Goal: Task Accomplishment & Management: Use online tool/utility

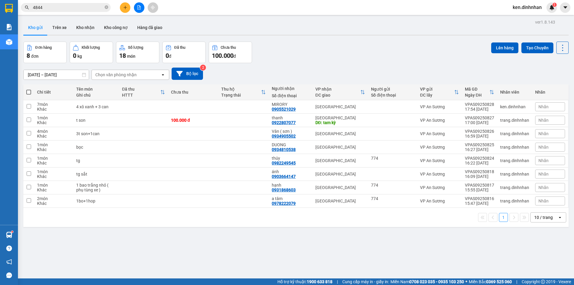
click at [124, 12] on button at bounding box center [125, 7] width 10 height 10
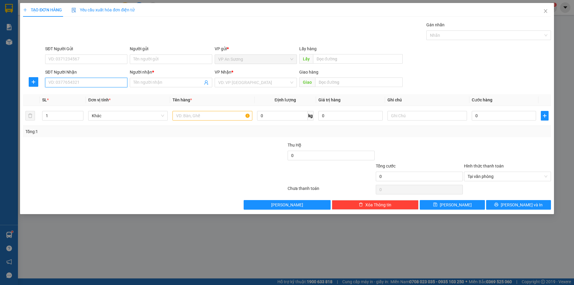
click at [99, 84] on input "SĐT Người Nhận" at bounding box center [86, 83] width 82 height 10
type input "0976081982"
drag, startPoint x: 89, startPoint y: 97, endPoint x: 184, endPoint y: 111, distance: 95.8
click at [94, 97] on div "0976081982 - bông" at bounding box center [86, 94] width 75 height 7
type input "bông"
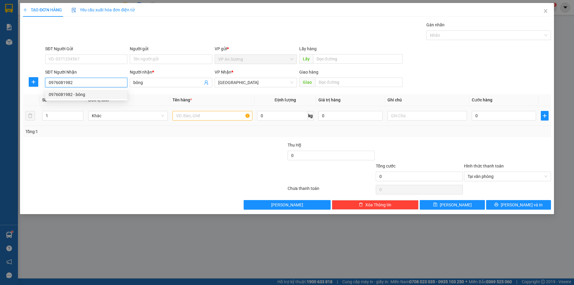
type input "0976081982"
click at [193, 115] on input "text" at bounding box center [213, 116] width 80 height 10
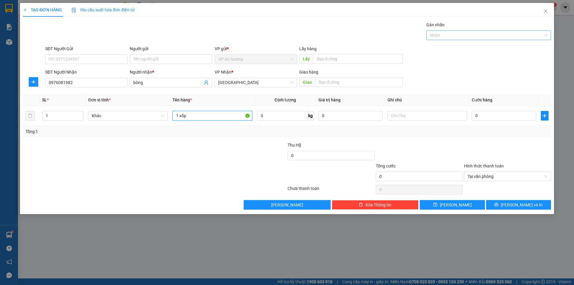
click at [440, 31] on div "Nhãn" at bounding box center [489, 36] width 125 height 10
type input "1 xốp"
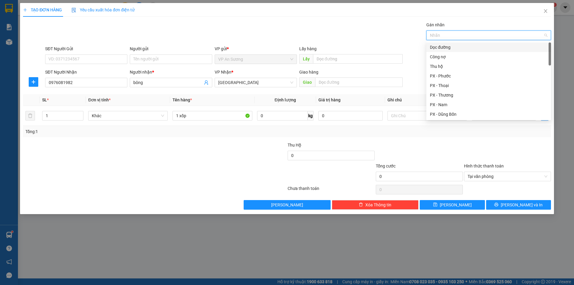
click at [439, 49] on div "Dọc đường" at bounding box center [489, 47] width 118 height 7
click at [409, 37] on div "Gán nhãn Dọc đường Dọc đường" at bounding box center [298, 32] width 509 height 21
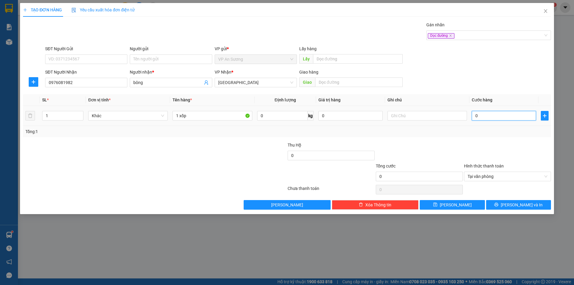
click at [502, 118] on input "0" at bounding box center [504, 116] width 64 height 10
type input "1"
type input "15"
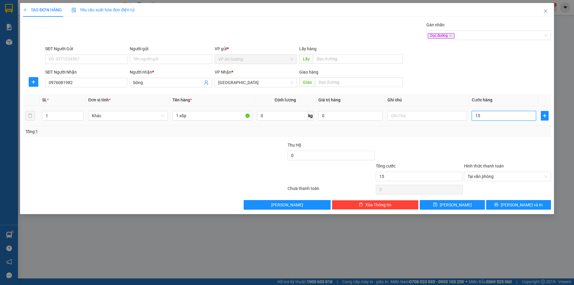
type input "150"
click at [493, 40] on div "Dọc đường" at bounding box center [489, 36] width 125 height 10
type input "150.000"
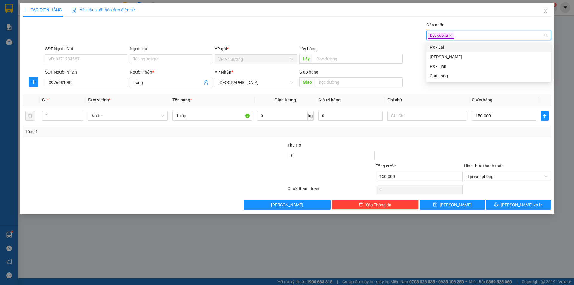
type input "l"
click at [453, 68] on div "PX - Linh" at bounding box center [489, 66] width 118 height 7
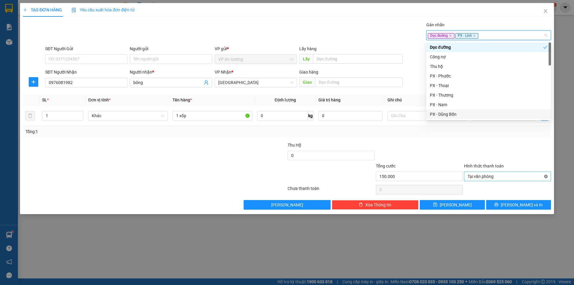
type input "150.000"
drag, startPoint x: 546, startPoint y: 176, endPoint x: 541, endPoint y: 176, distance: 4.8
click at [472, 202] on button "[PERSON_NAME]" at bounding box center [452, 205] width 65 height 10
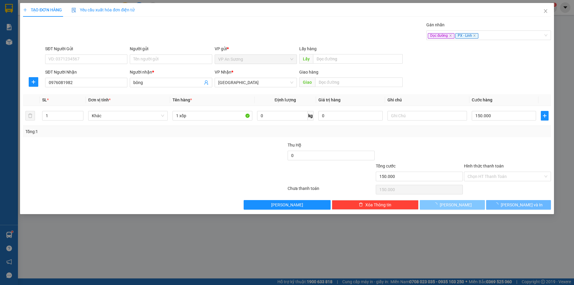
type input "0"
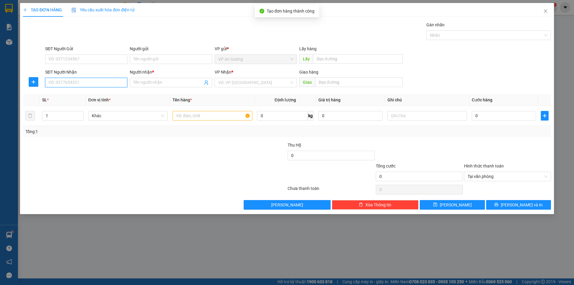
click at [103, 83] on input "SĐT Người Nhận" at bounding box center [86, 83] width 82 height 10
type input "0936815279"
click at [136, 84] on input "Người nhận *" at bounding box center [167, 82] width 69 height 7
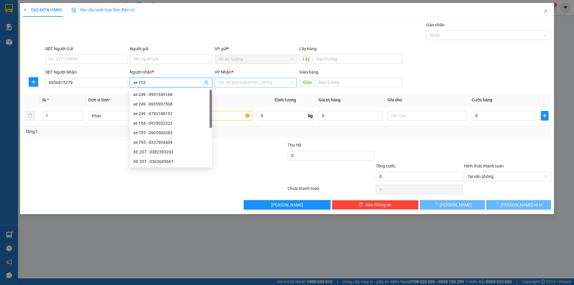
type input "xe 712"
click at [238, 85] on input "search" at bounding box center [253, 82] width 71 height 9
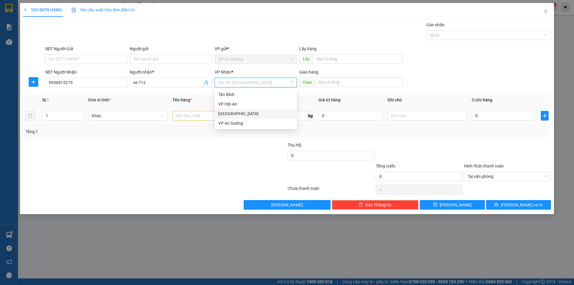
drag, startPoint x: 238, startPoint y: 112, endPoint x: 188, endPoint y: 117, distance: 50.2
click at [237, 112] on div "[GEOGRAPHIC_DATA]" at bounding box center [255, 113] width 75 height 7
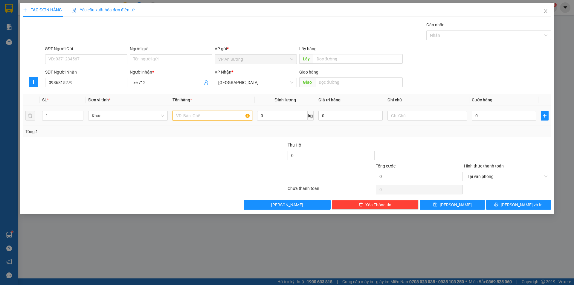
click at [188, 117] on input "text" at bounding box center [213, 116] width 80 height 10
type input "2 xốp"
click at [339, 82] on input "text" at bounding box center [359, 82] width 88 height 10
click at [454, 31] on div "Nhãn" at bounding box center [489, 36] width 125 height 10
type input "quãng ngãi"
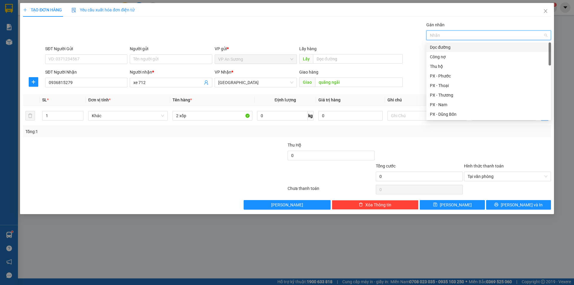
click at [446, 50] on div "Dọc đường" at bounding box center [489, 47] width 118 height 7
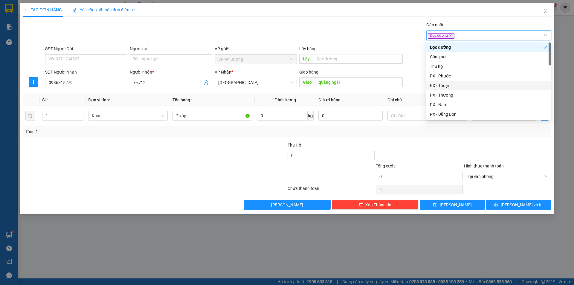
type input "l"
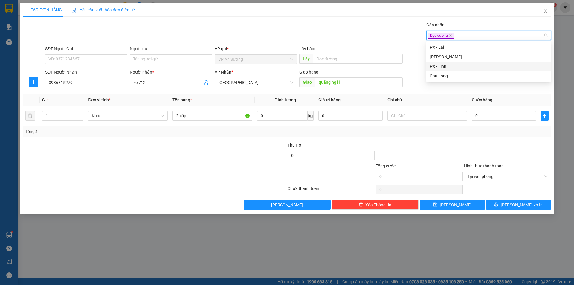
click at [451, 64] on div "PX - Linh" at bounding box center [489, 66] width 118 height 7
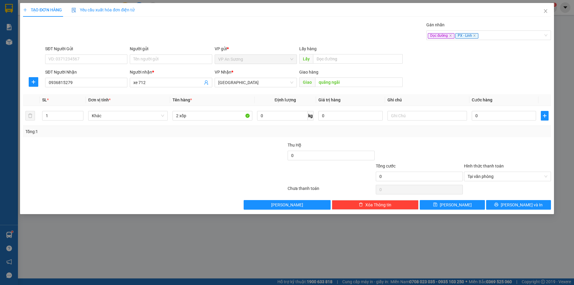
click at [444, 136] on div "Tổng: 1" at bounding box center [287, 131] width 528 height 11
click at [489, 116] on input "0" at bounding box center [504, 116] width 64 height 10
type input "2"
type input "25"
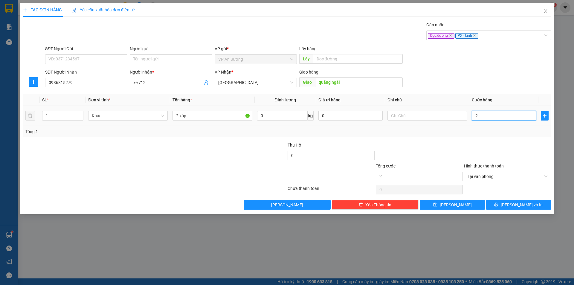
type input "25"
type input "250"
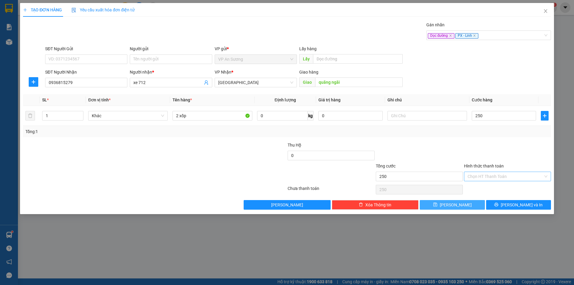
type input "250.000"
click at [462, 205] on button "[PERSON_NAME]" at bounding box center [452, 205] width 65 height 10
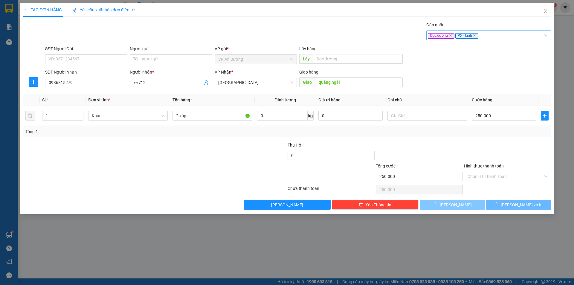
type input "0"
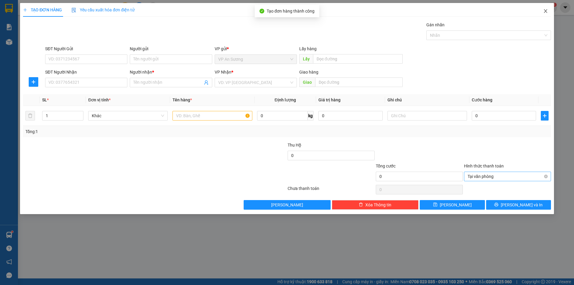
click at [548, 10] on span "Close" at bounding box center [546, 11] width 17 height 17
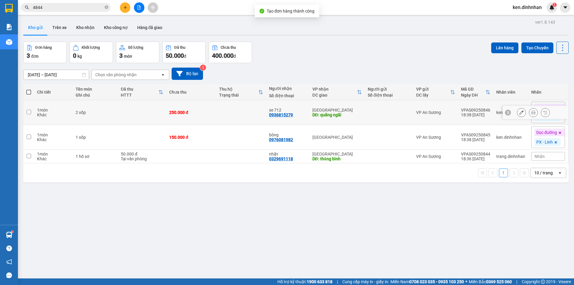
drag, startPoint x: 142, startPoint y: 111, endPoint x: 157, endPoint y: 143, distance: 34.9
click at [142, 112] on td at bounding box center [142, 112] width 48 height 25
checkbox input "true"
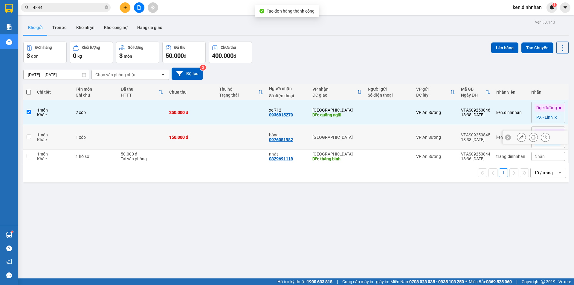
click at [157, 143] on td at bounding box center [142, 137] width 48 height 25
checkbox input "true"
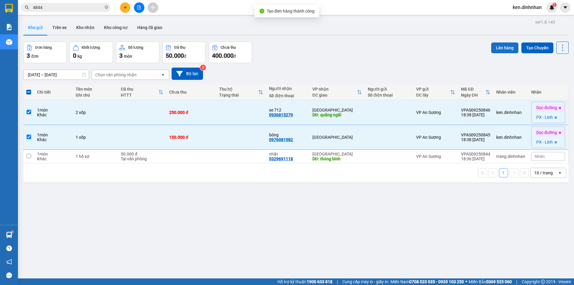
click at [510, 50] on button "Lên hàng" at bounding box center [505, 47] width 27 height 11
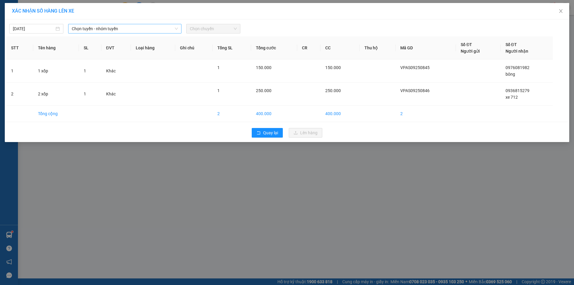
click at [123, 28] on span "Chọn tuyến - nhóm tuyến" at bounding box center [125, 28] width 106 height 9
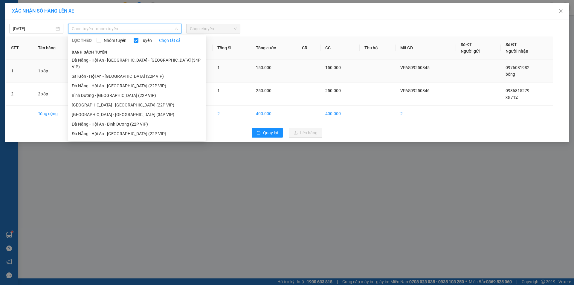
drag, startPoint x: 109, startPoint y: 69, endPoint x: 137, endPoint y: 60, distance: 28.8
click at [109, 72] on li "Sài Gòn - Hội An - [GEOGRAPHIC_DATA] (22P VIP)" at bounding box center [137, 77] width 138 height 10
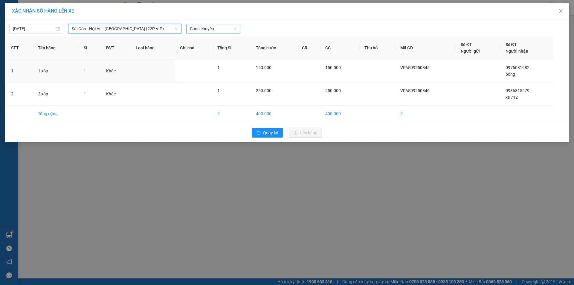
click at [234, 30] on span "Chọn chuyến" at bounding box center [213, 28] width 47 height 9
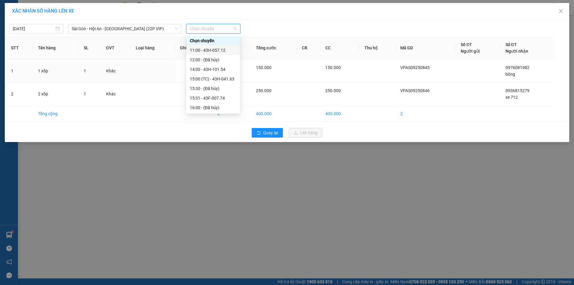
click at [218, 49] on div "11:00 - 43H-057.12" at bounding box center [213, 50] width 47 height 7
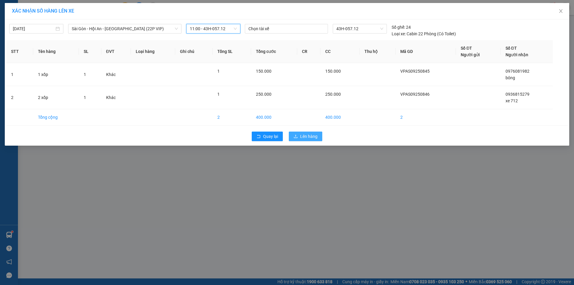
click at [307, 139] on span "Lên hàng" at bounding box center [308, 136] width 17 height 7
